Goal: Transaction & Acquisition: Purchase product/service

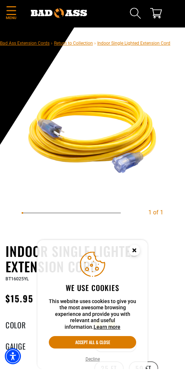
click at [138, 252] on circle "Cookie Consent" at bounding box center [134, 257] width 11 height 11
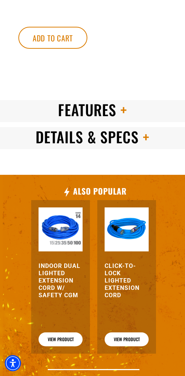
scroll to position [567, 0]
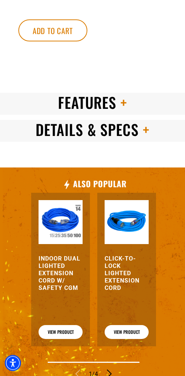
click at [66, 274] on h3 "Indoor Dual Lighted Extension Cord w/ Safety CGM" at bounding box center [60, 273] width 44 height 37
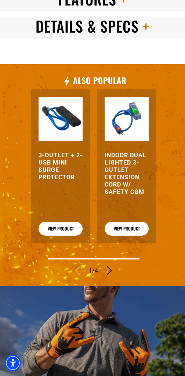
scroll to position [757, 0]
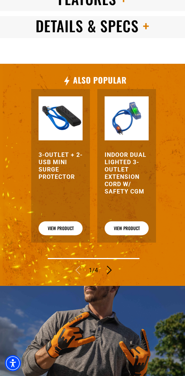
click at [64, 235] on link "View Product" at bounding box center [60, 228] width 44 height 14
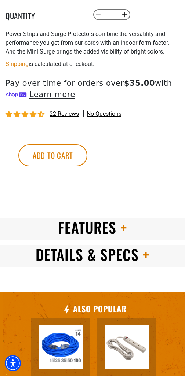
scroll to position [362, 0]
click at [102, 239] on span "Features" at bounding box center [87, 228] width 59 height 22
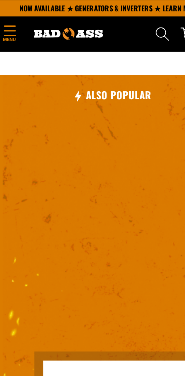
scroll to position [545, 0]
